Goal: Information Seeking & Learning: Learn about a topic

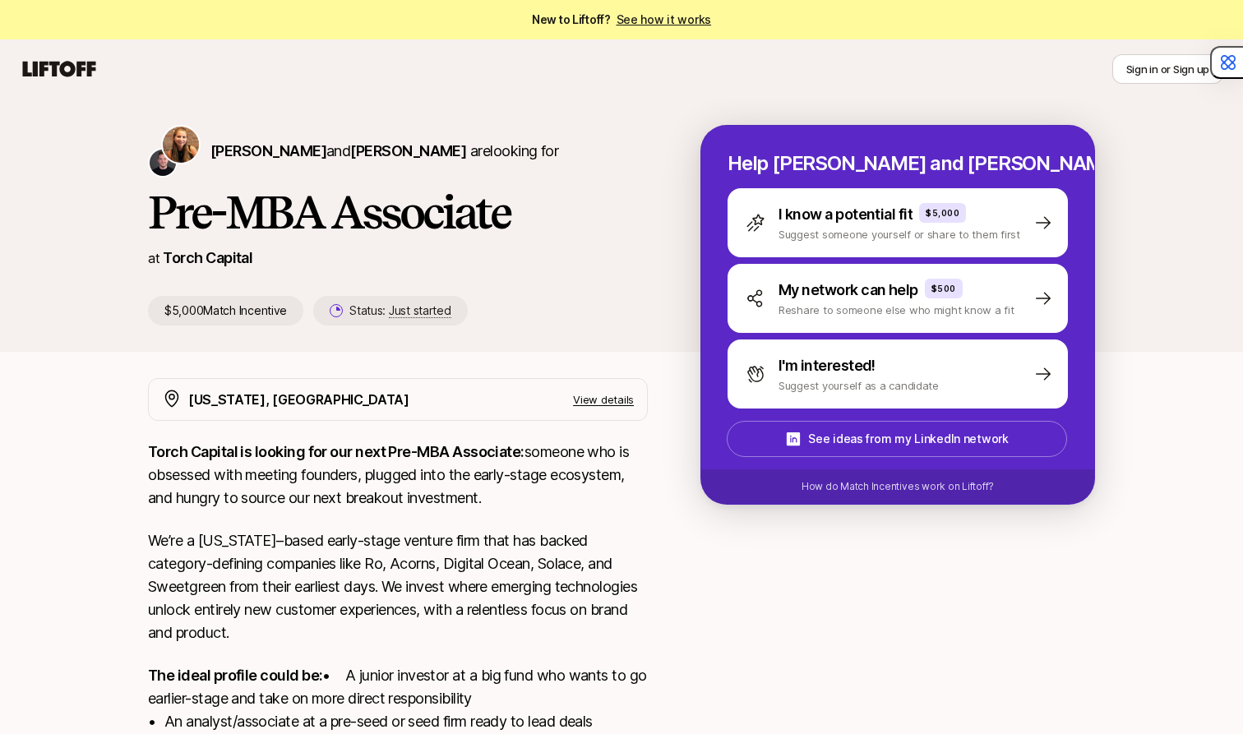
scroll to position [285, 0]
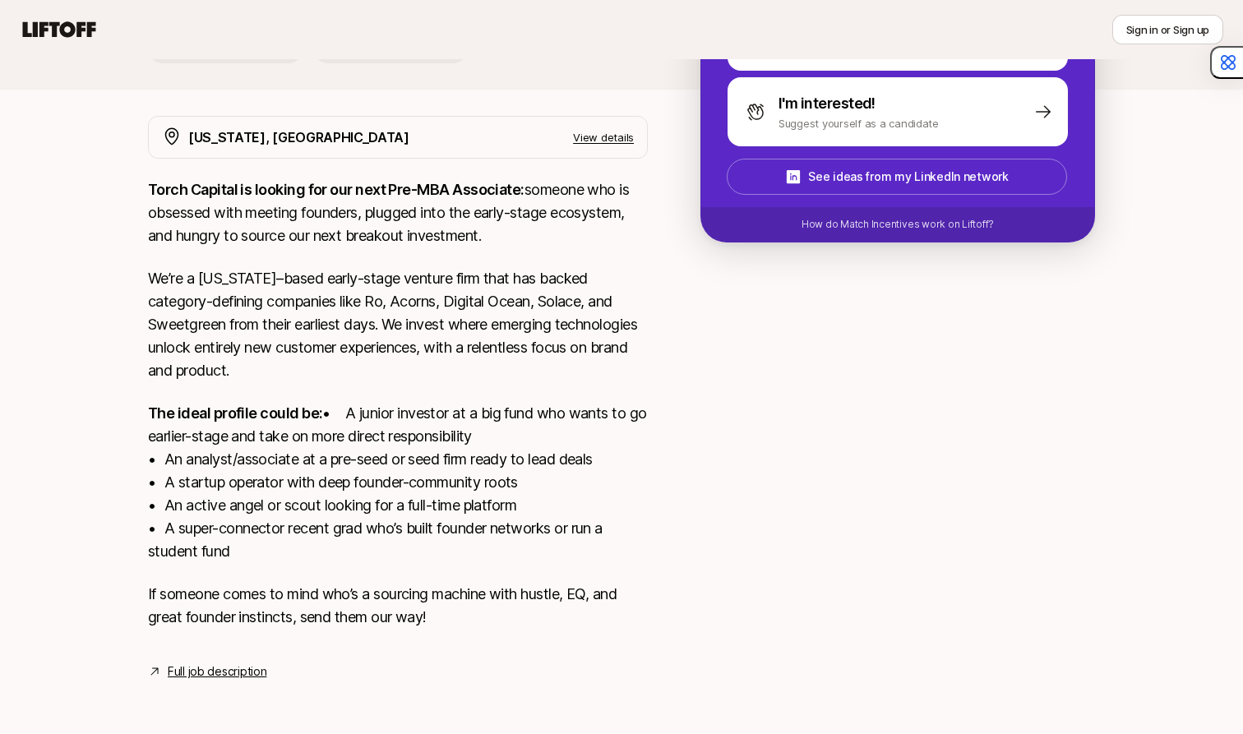
click at [244, 181] on p "Torch Capital is looking for our next Pre-MBA Associate: someone who is obsesse…" at bounding box center [398, 212] width 500 height 69
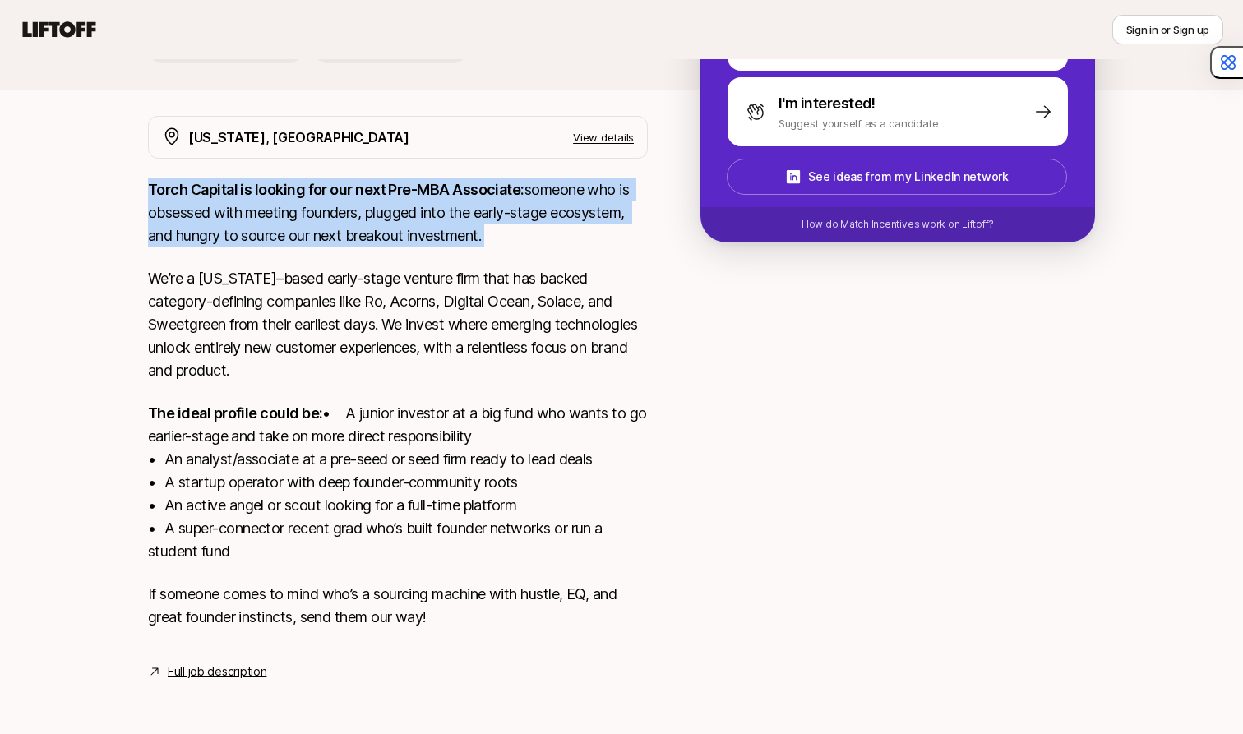
click at [244, 181] on p "Torch Capital is looking for our next Pre-MBA Associate: someone who is obsesse…" at bounding box center [398, 212] width 500 height 69
click at [275, 183] on p "Torch Capital is looking for our next Pre-MBA Associate: someone who is obsesse…" at bounding box center [398, 212] width 500 height 69
drag, startPoint x: 260, startPoint y: 175, endPoint x: 303, endPoint y: 212, distance: 56.5
click at [303, 212] on p "Torch Capital is looking for our next Pre-MBA Associate: someone who is obsesse…" at bounding box center [398, 212] width 500 height 69
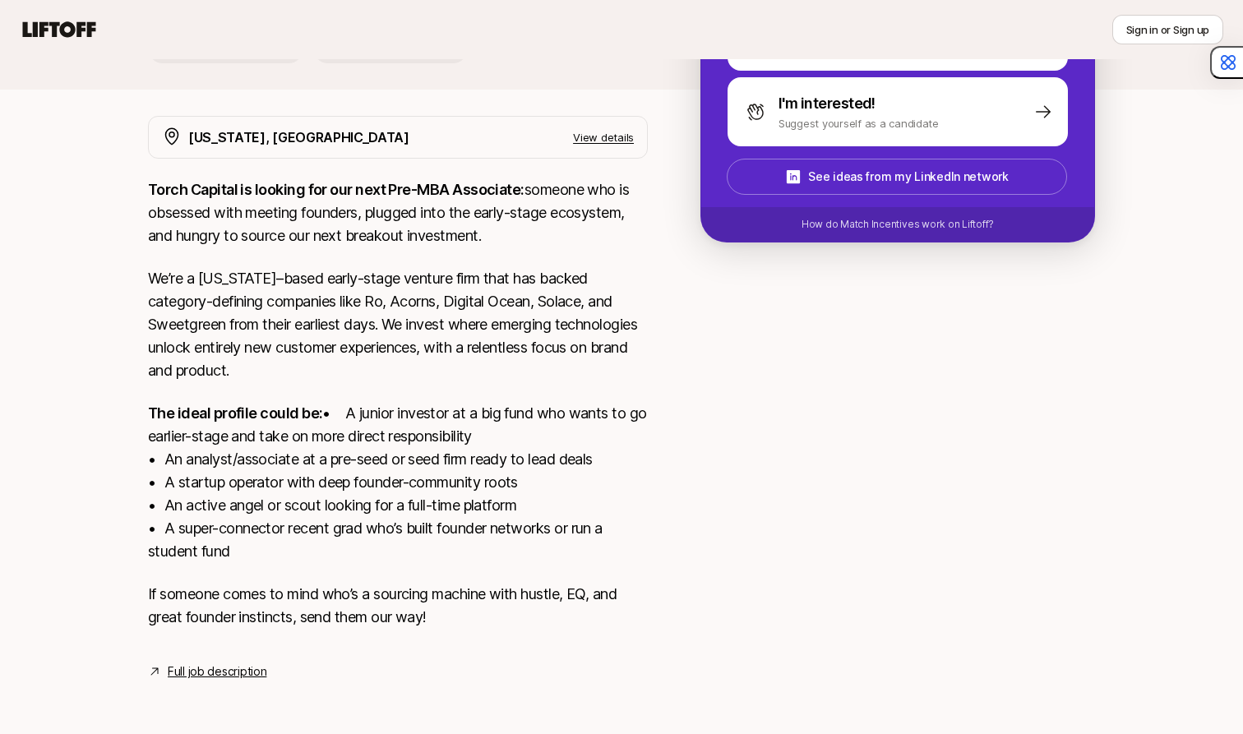
click at [192, 532] on p "The ideal profile could be: • A junior investor at a big fund who wants to go e…" at bounding box center [398, 482] width 500 height 161
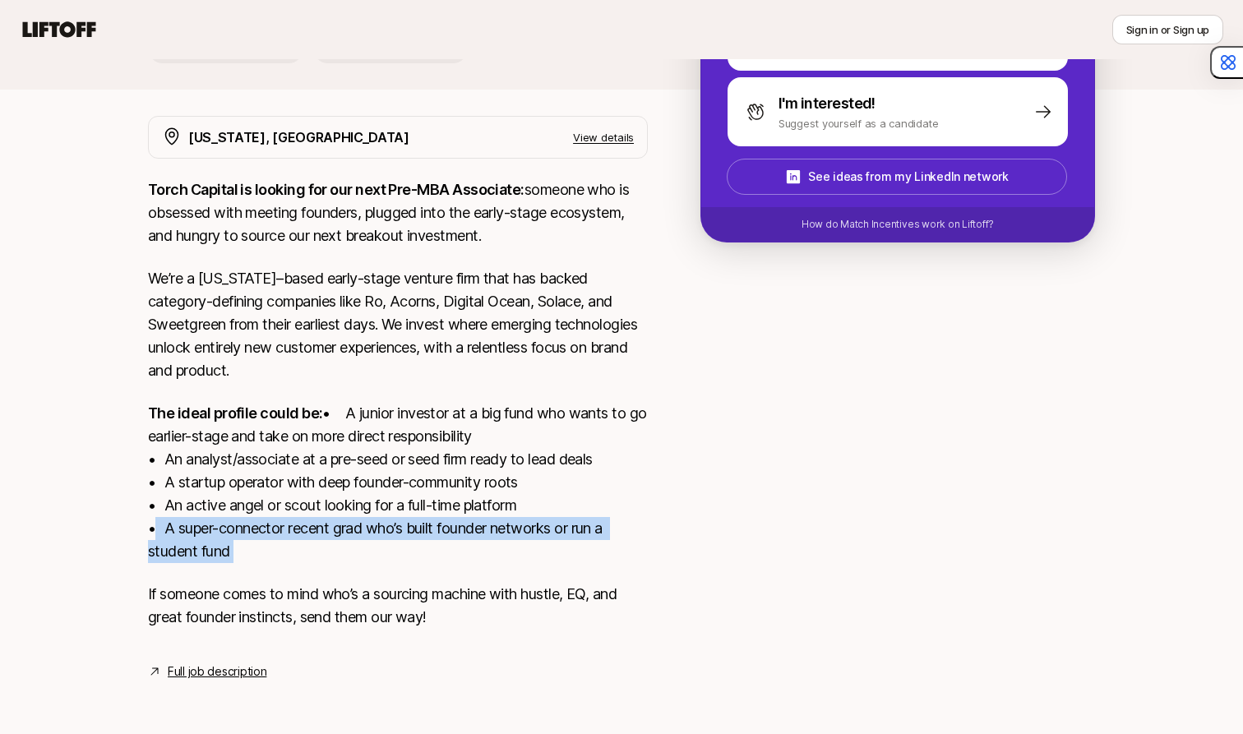
click at [192, 532] on p "The ideal profile could be: • A junior investor at a big fund who wants to go e…" at bounding box center [398, 482] width 500 height 161
click at [203, 532] on p "The ideal profile could be: • A junior investor at a big fund who wants to go e…" at bounding box center [398, 482] width 500 height 161
drag, startPoint x: 215, startPoint y: 549, endPoint x: 185, endPoint y: 535, distance: 33.5
click at [185, 535] on p "The ideal profile could be: • A junior investor at a big fund who wants to go e…" at bounding box center [398, 482] width 500 height 161
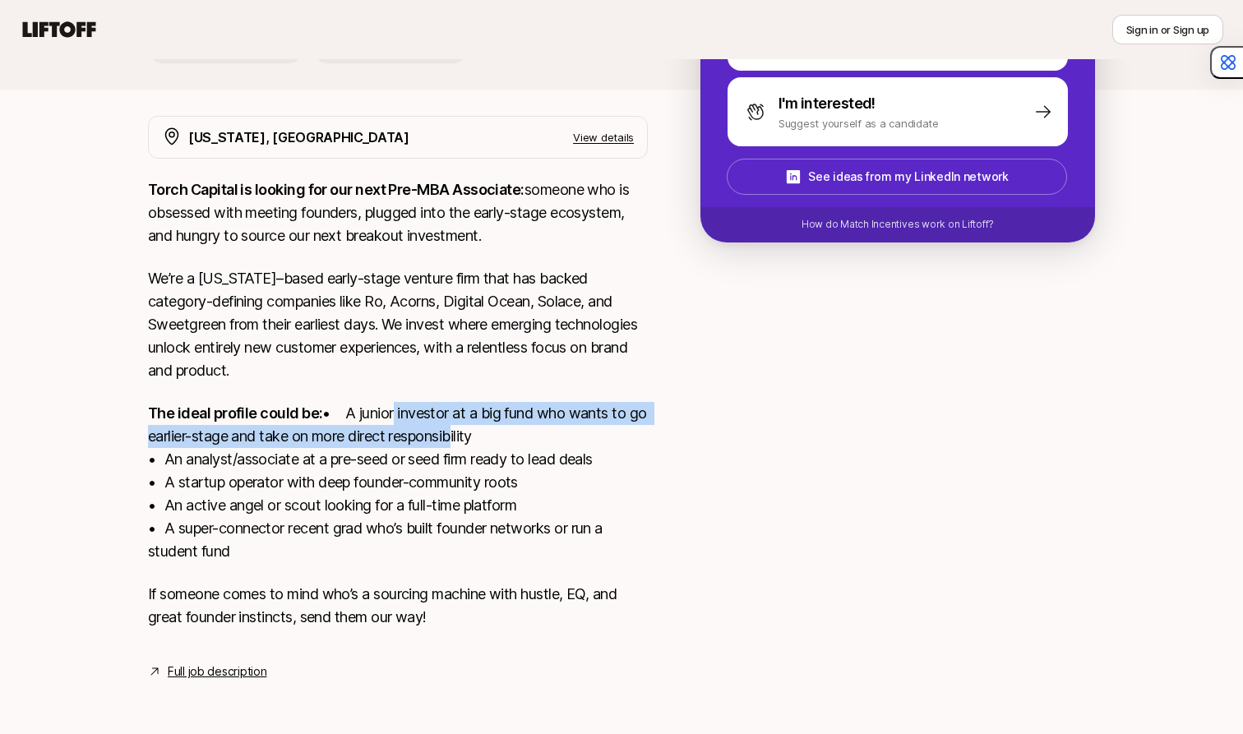
drag, startPoint x: 208, startPoint y: 414, endPoint x: 283, endPoint y: 433, distance: 77.4
click at [283, 433] on p "The ideal profile could be: • A junior investor at a big fund who wants to go e…" at bounding box center [398, 482] width 500 height 161
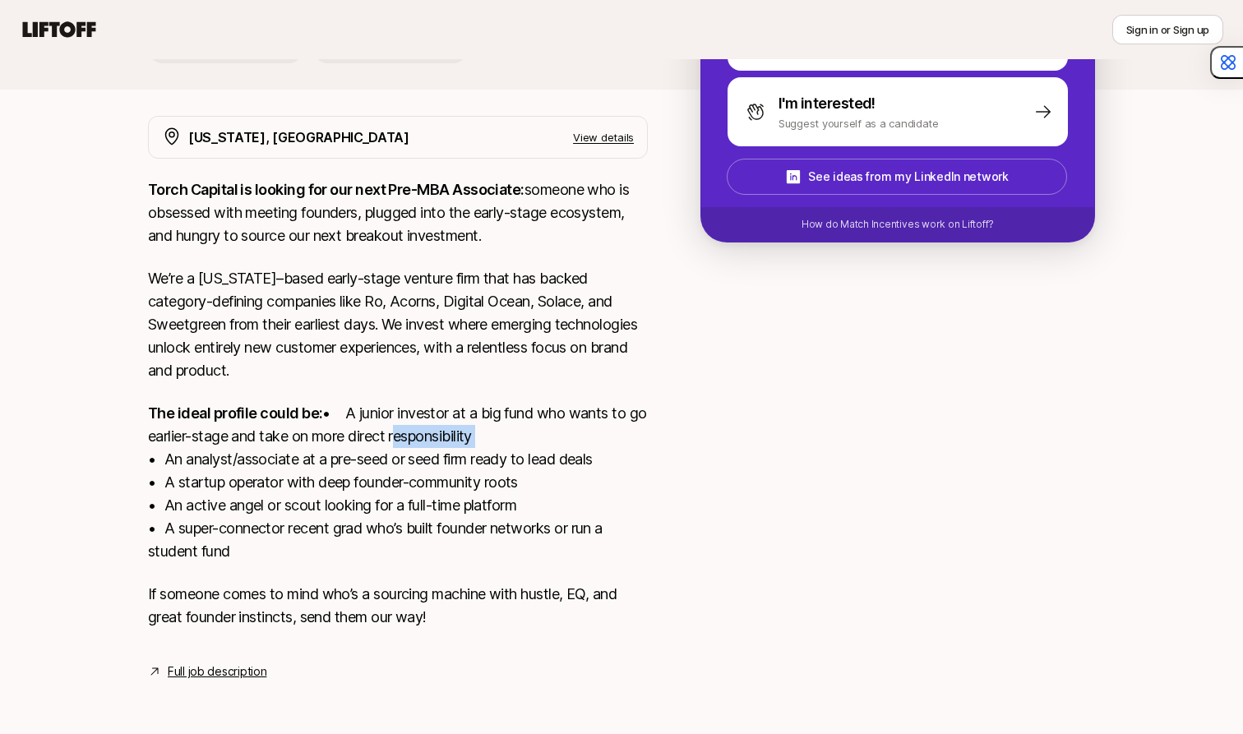
click at [283, 433] on p "The ideal profile could be: • A junior investor at a big fund who wants to go e…" at bounding box center [398, 482] width 500 height 161
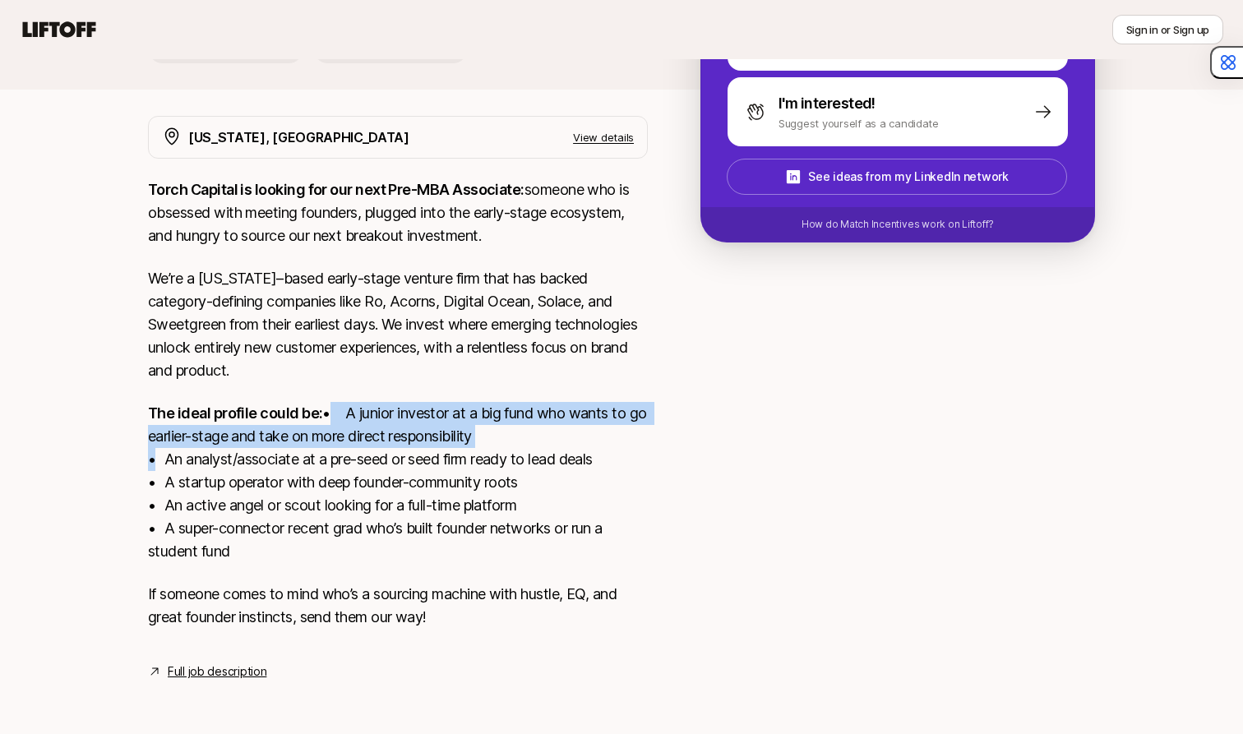
click at [283, 433] on p "The ideal profile could be: • A junior investor at a big fund who wants to go e…" at bounding box center [398, 482] width 500 height 161
click at [295, 433] on p "The ideal profile could be: • A junior investor at a big fund who wants to go e…" at bounding box center [398, 482] width 500 height 161
drag, startPoint x: 278, startPoint y: 433, endPoint x: 274, endPoint y: 411, distance: 22.6
click at [274, 411] on p "The ideal profile could be: • A junior investor at a big fund who wants to go e…" at bounding box center [398, 482] width 500 height 161
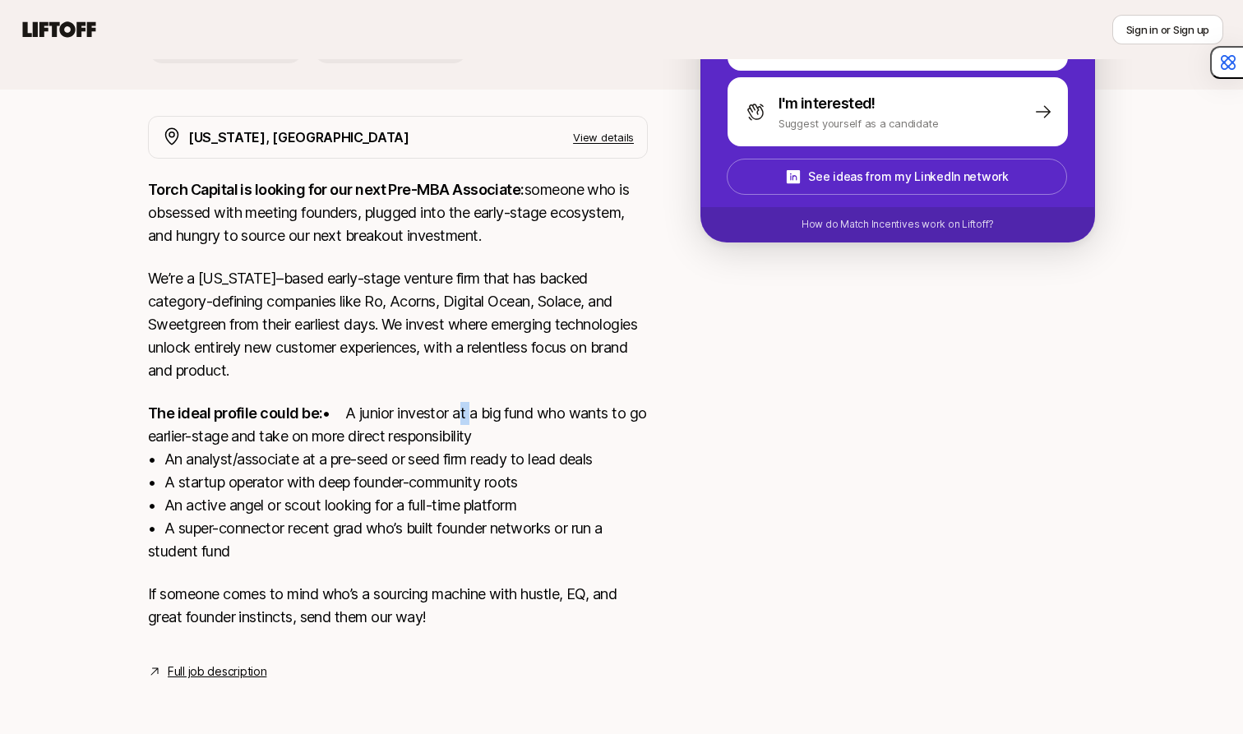
click at [274, 411] on p "The ideal profile could be: • A junior investor at a big fund who wants to go e…" at bounding box center [398, 482] width 500 height 161
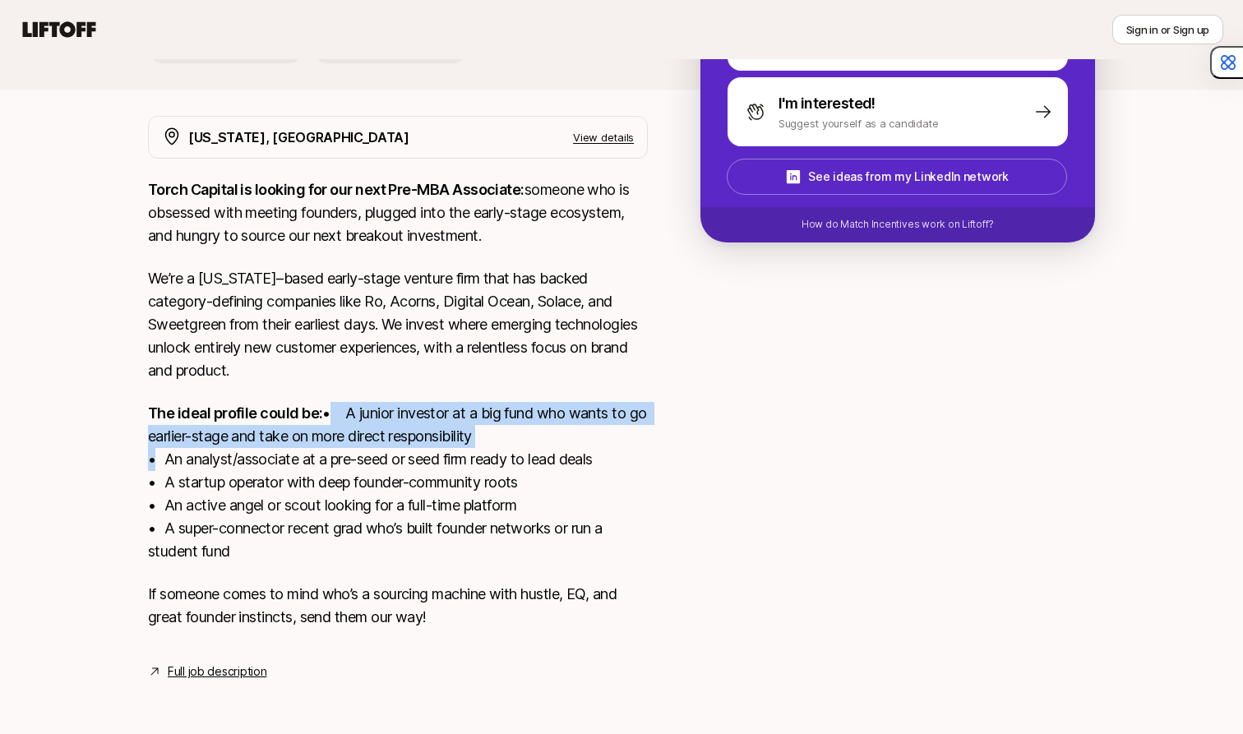
click at [274, 411] on p "The ideal profile could be: • A junior investor at a big fund who wants to go e…" at bounding box center [398, 482] width 500 height 161
click at [281, 414] on p "The ideal profile could be: • A junior investor at a big fund who wants to go e…" at bounding box center [398, 482] width 500 height 161
drag, startPoint x: 247, startPoint y: 414, endPoint x: 289, endPoint y: 431, distance: 44.3
click at [289, 431] on p "The ideal profile could be: • A junior investor at a big fund who wants to go e…" at bounding box center [398, 482] width 500 height 161
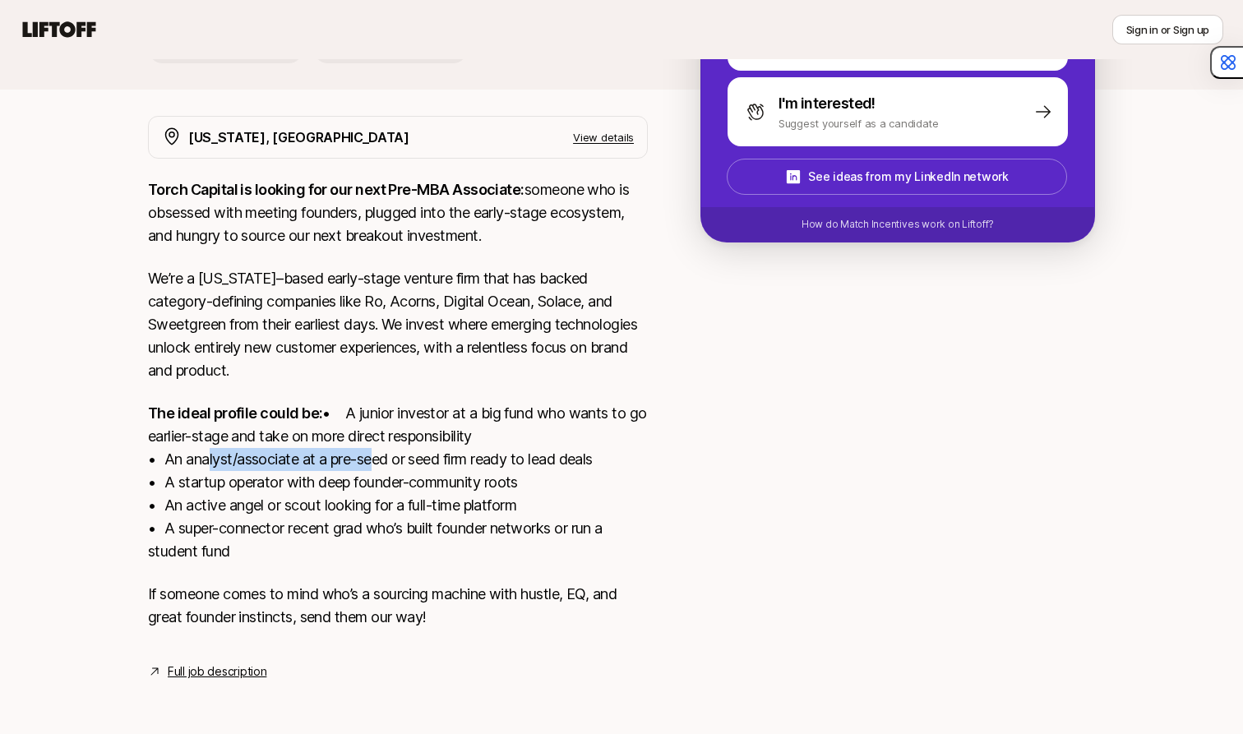
drag, startPoint x: 205, startPoint y: 459, endPoint x: 368, endPoint y: 459, distance: 162.8
click at [368, 459] on p "The ideal profile could be: • A junior investor at a big fund who wants to go e…" at bounding box center [398, 482] width 500 height 161
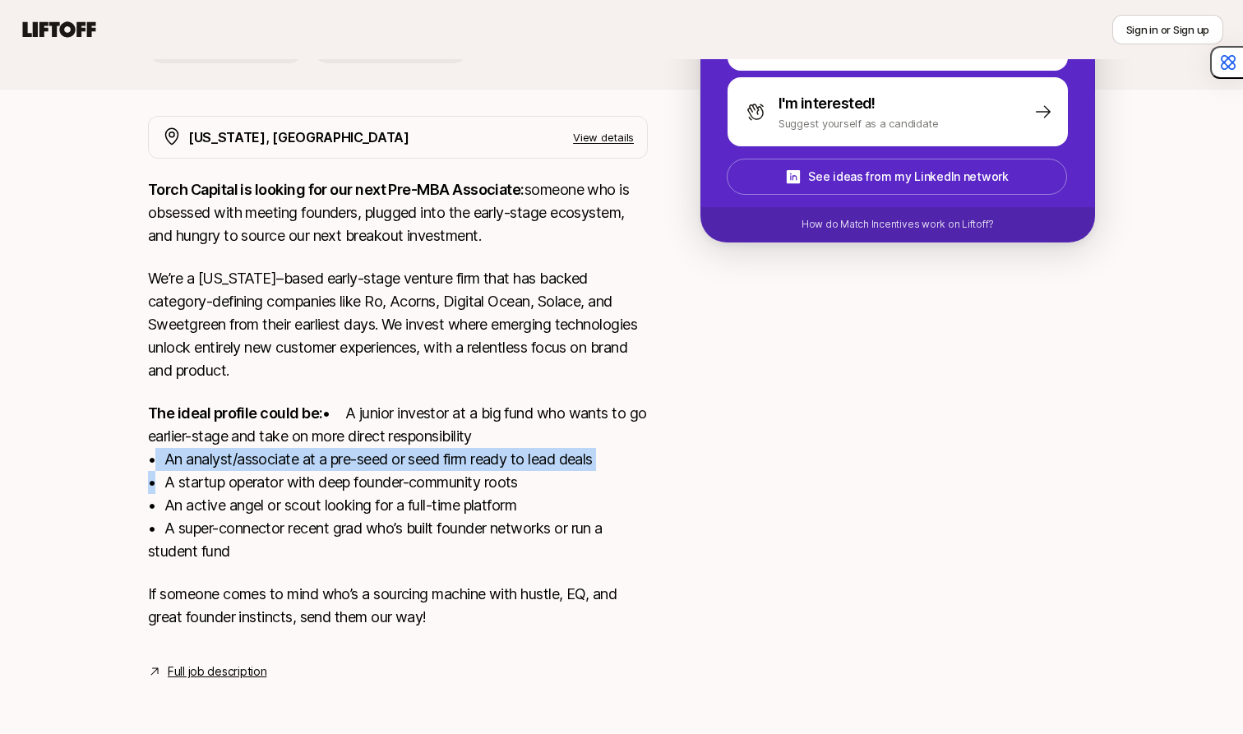
click at [385, 460] on p "The ideal profile could be: • A junior investor at a big fund who wants to go e…" at bounding box center [398, 482] width 500 height 161
drag, startPoint x: 409, startPoint y: 460, endPoint x: 285, endPoint y: 460, distance: 124.2
click at [285, 460] on p "The ideal profile could be: • A junior investor at a big fund who wants to go e…" at bounding box center [398, 482] width 500 height 161
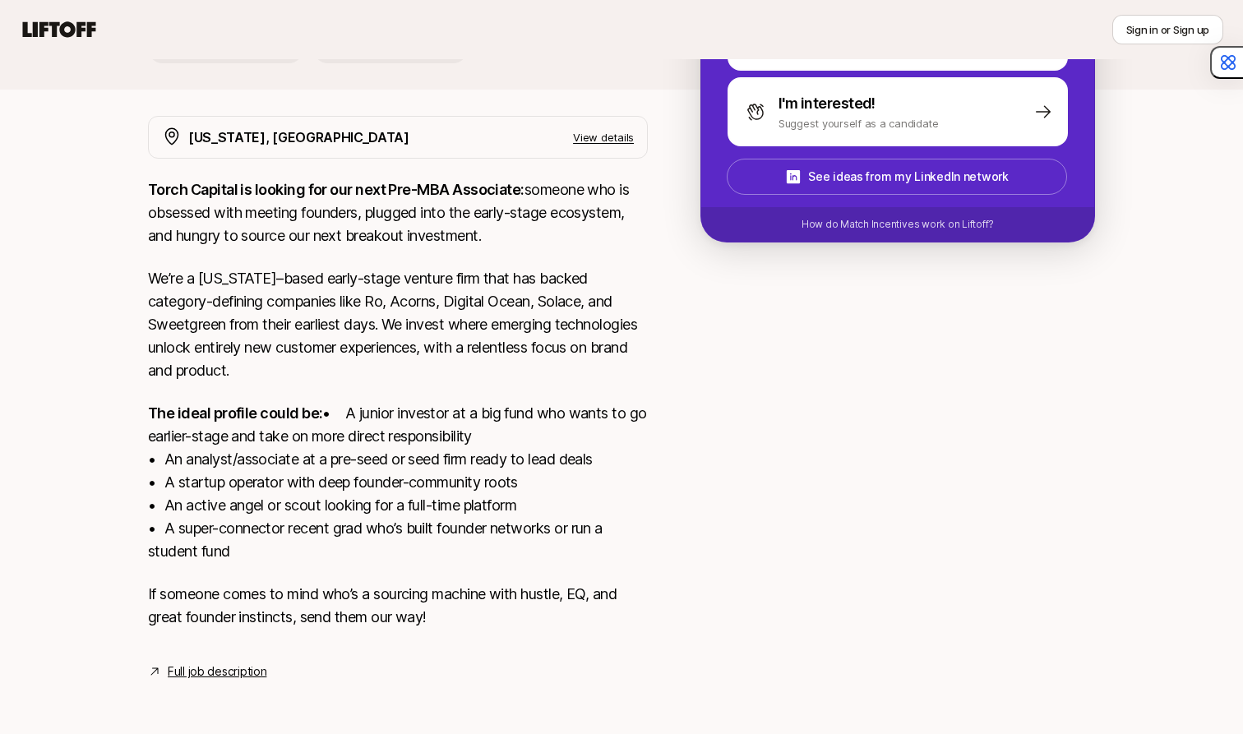
click at [199, 433] on p "The ideal profile could be: • A junior investor at a big fund who wants to go e…" at bounding box center [398, 482] width 500 height 161
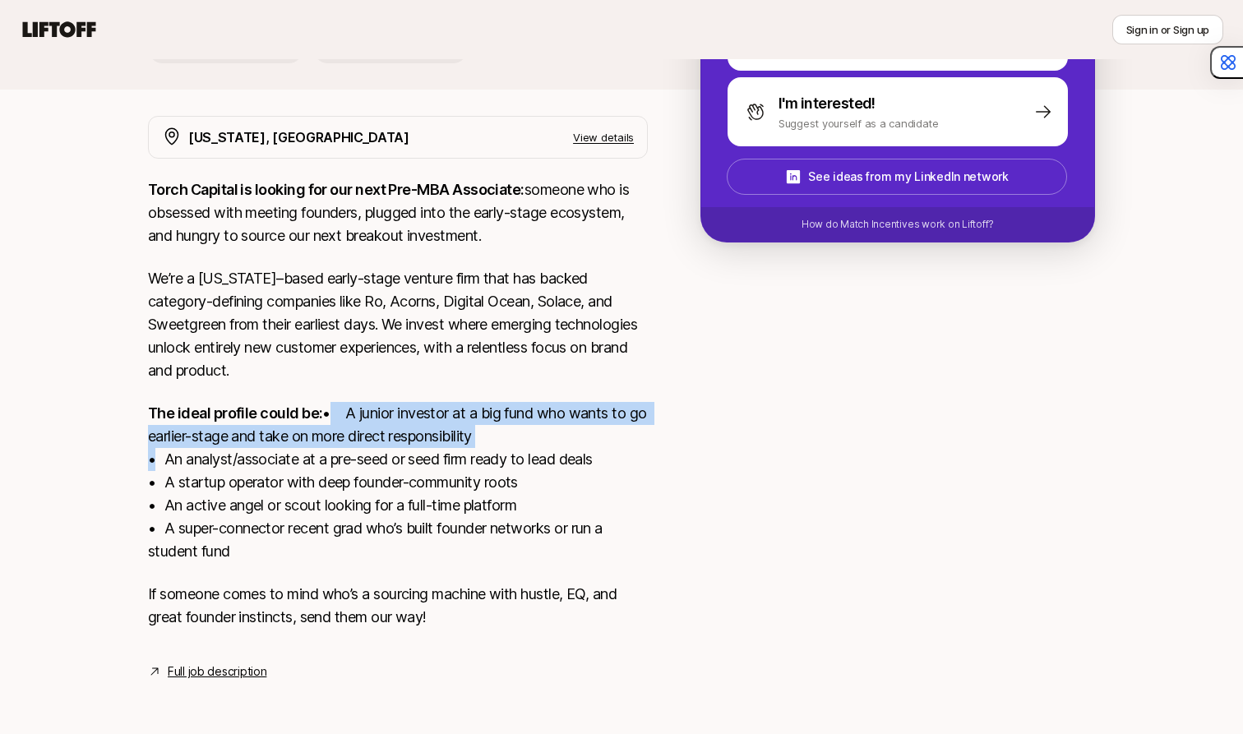
click at [199, 433] on p "The ideal profile could be: • A junior investor at a big fund who wants to go e…" at bounding box center [398, 482] width 500 height 161
click at [210, 433] on p "The ideal profile could be: • A junior investor at a big fund who wants to go e…" at bounding box center [398, 482] width 500 height 161
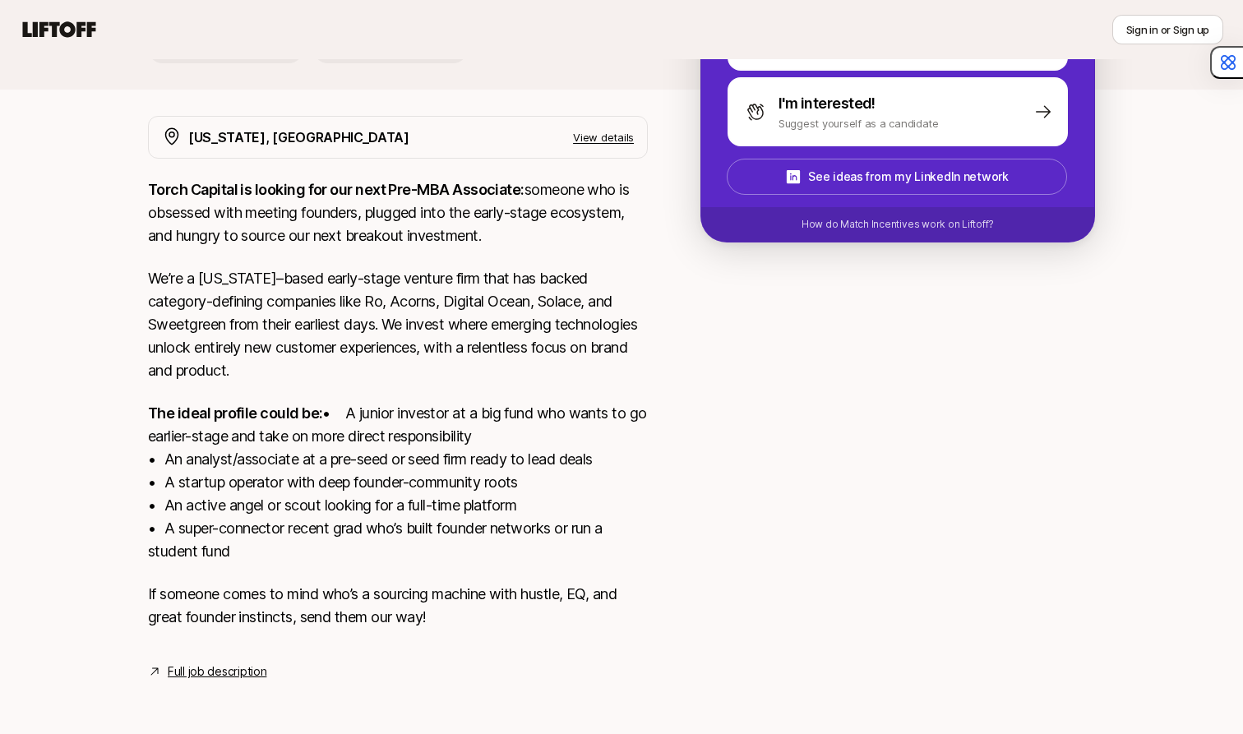
scroll to position [0, 0]
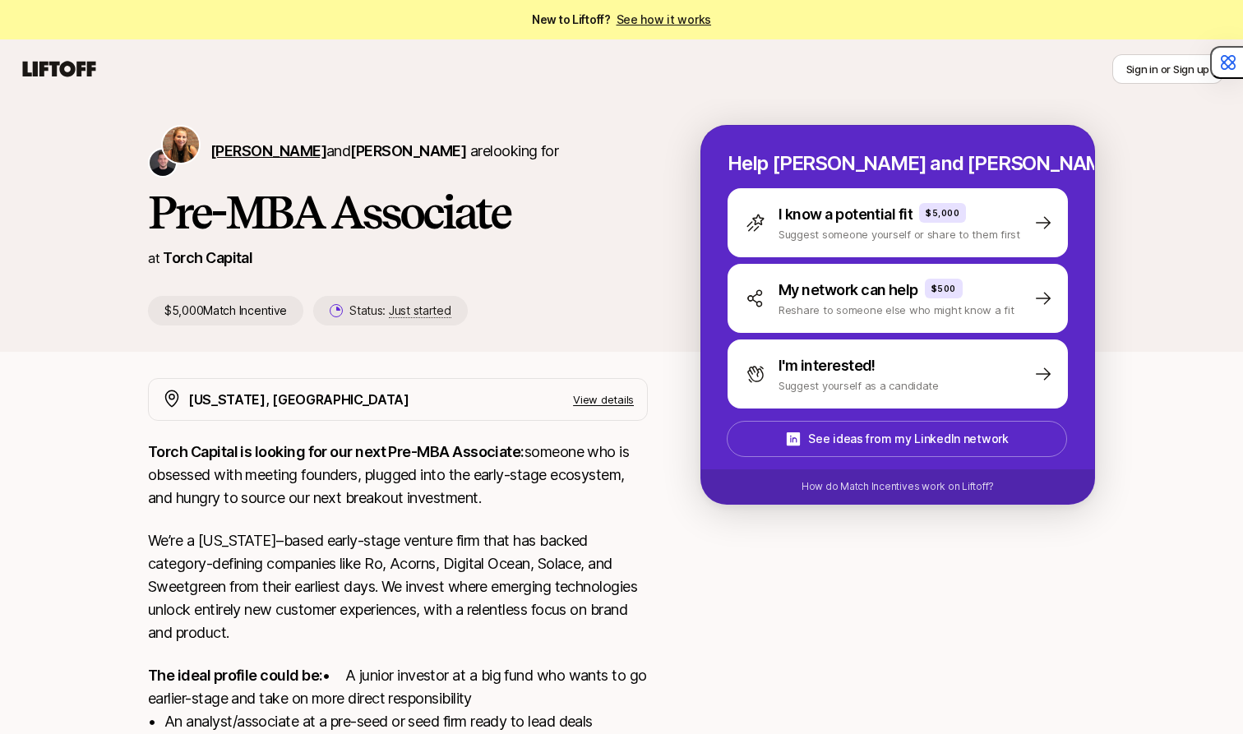
click at [247, 150] on span "[PERSON_NAME]" at bounding box center [268, 150] width 116 height 17
click at [228, 483] on p "Torch Capital is looking for our next Pre-MBA Associate: someone who is obsesse…" at bounding box center [398, 475] width 500 height 69
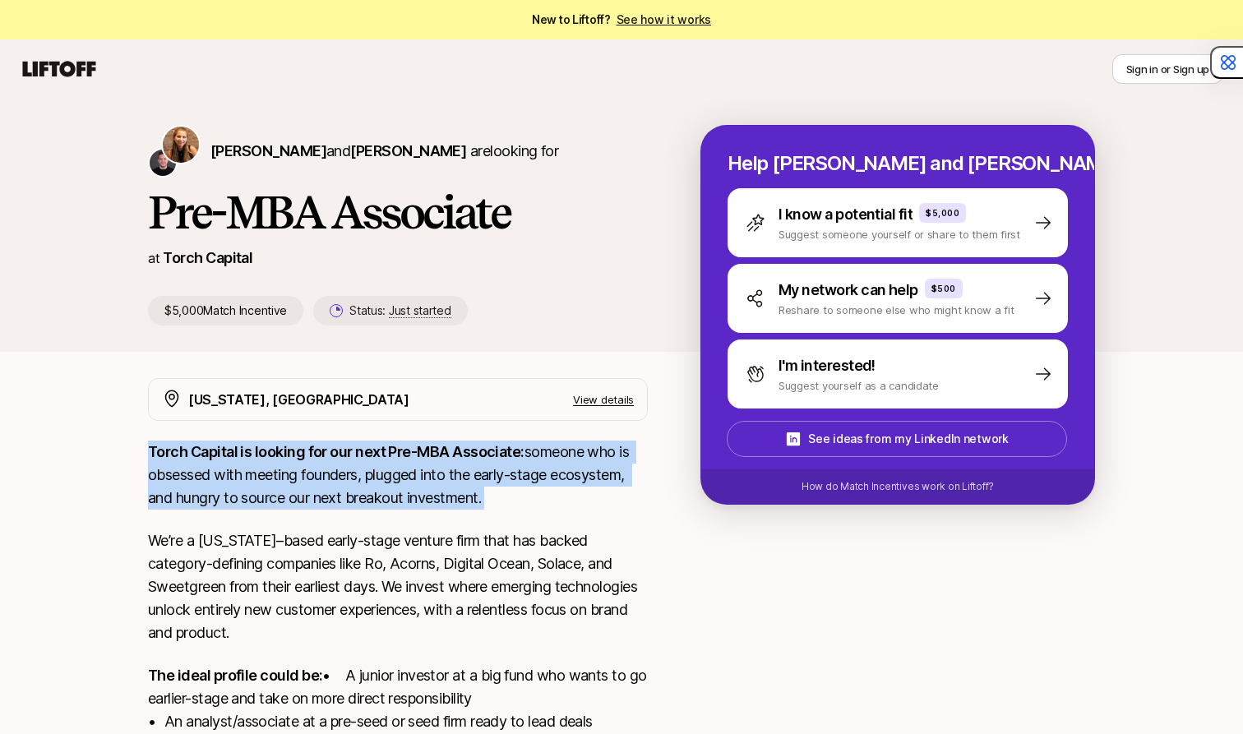
click at [228, 483] on p "Torch Capital is looking for our next Pre-MBA Associate: someone who is obsesse…" at bounding box center [398, 475] width 500 height 69
click at [242, 483] on p "Torch Capital is looking for our next Pre-MBA Associate: someone who is obsesse…" at bounding box center [398, 475] width 500 height 69
drag, startPoint x: 207, startPoint y: 497, endPoint x: 212, endPoint y: 457, distance: 40.6
click at [212, 458] on p "Torch Capital is looking for our next Pre-MBA Associate: someone who is obsesse…" at bounding box center [398, 475] width 500 height 69
click at [212, 457] on strong "Torch Capital is looking for our next Pre-MBA Associate:" at bounding box center [336, 451] width 377 height 17
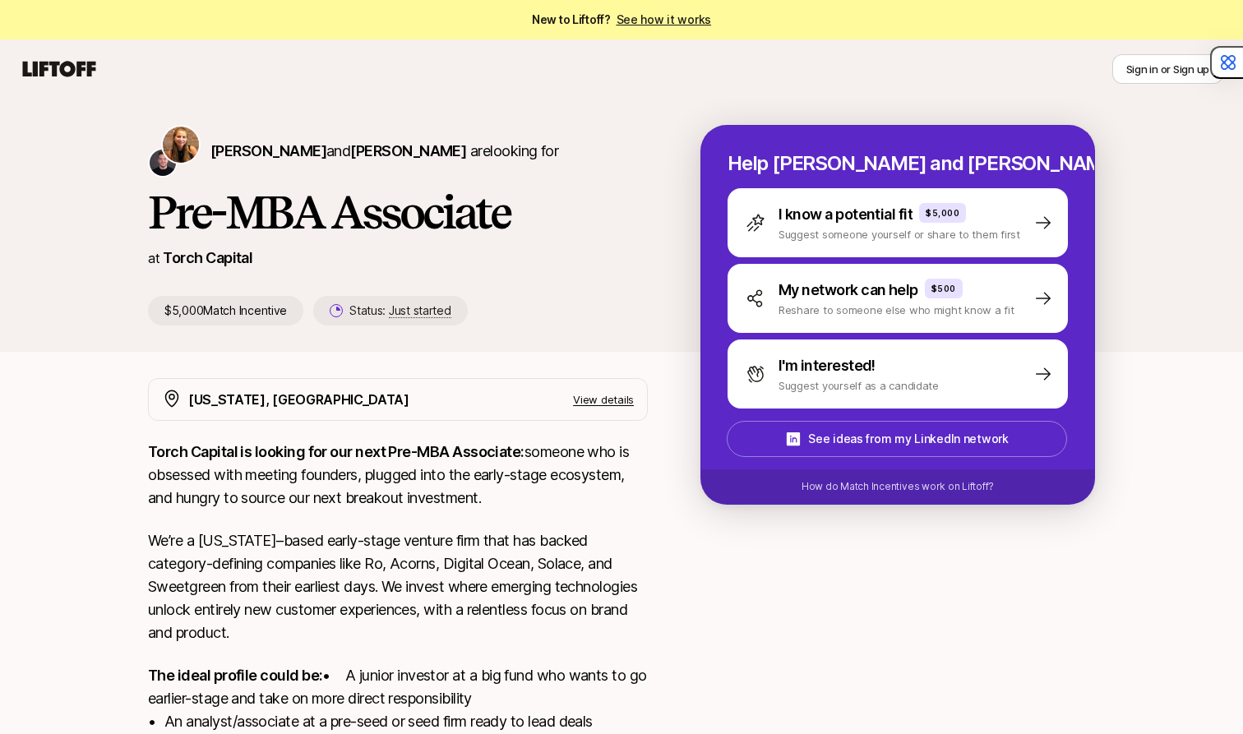
click at [342, 489] on p "Torch Capital is looking for our next Pre-MBA Associate: someone who is obsesse…" at bounding box center [398, 475] width 500 height 69
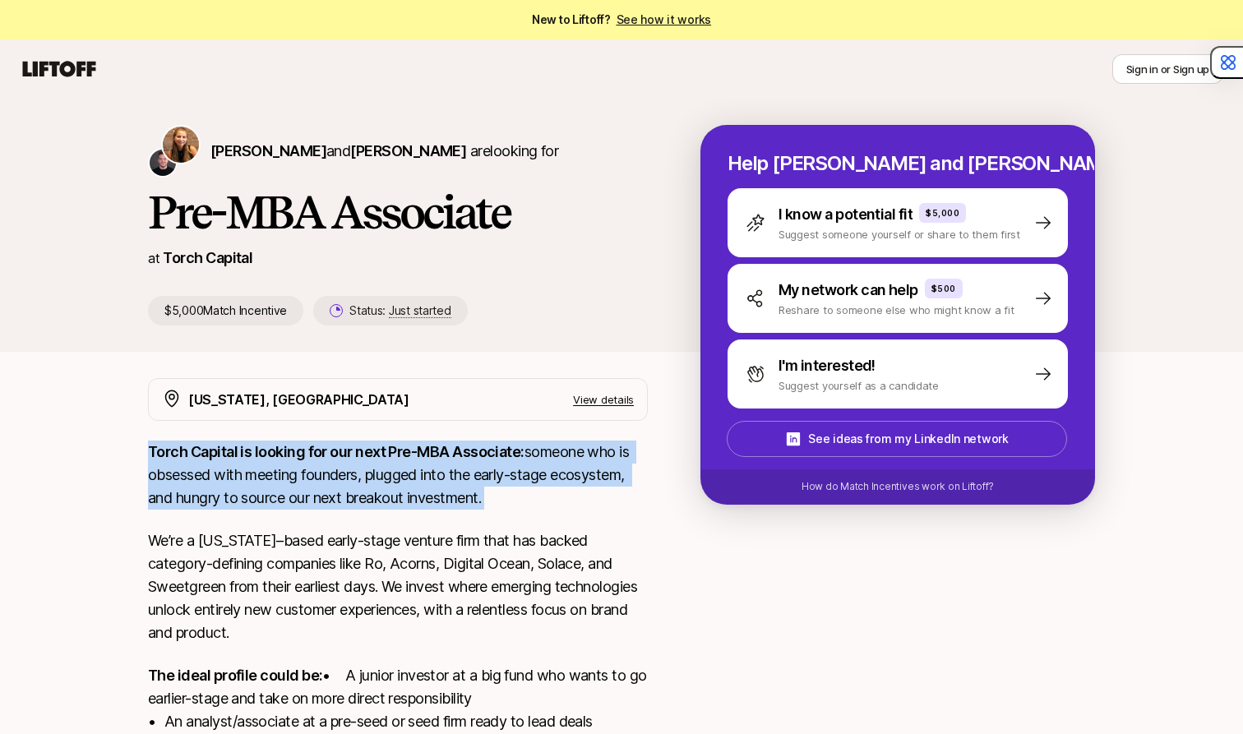
click at [342, 489] on p "Torch Capital is looking for our next Pre-MBA Associate: someone who is obsesse…" at bounding box center [398, 475] width 500 height 69
click at [359, 489] on p "Torch Capital is looking for our next Pre-MBA Associate: someone who is obsesse…" at bounding box center [398, 475] width 500 height 69
drag, startPoint x: 316, startPoint y: 502, endPoint x: 326, endPoint y: 455, distance: 47.9
click at [326, 455] on p "Torch Capital is looking for our next Pre-MBA Associate: someone who is obsesse…" at bounding box center [398, 475] width 500 height 69
click at [326, 455] on strong "Torch Capital is looking for our next Pre-MBA Associate:" at bounding box center [336, 451] width 377 height 17
